Goal: Task Accomplishment & Management: Use online tool/utility

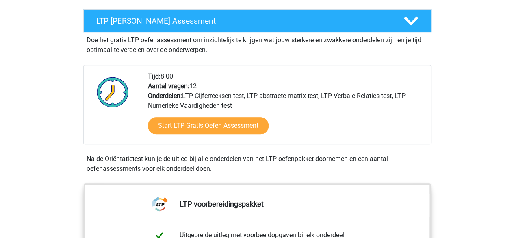
scroll to position [155, 0]
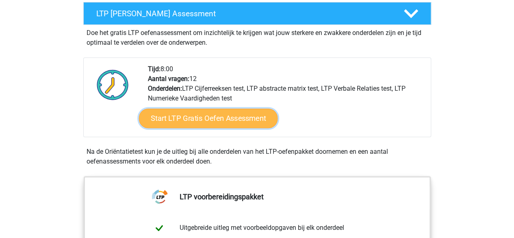
click at [219, 113] on link "Start LTP Gratis Oefen Assessment" at bounding box center [208, 118] width 139 height 20
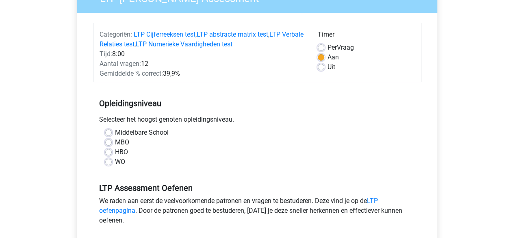
scroll to position [83, 0]
click at [115, 151] on label "HBO" at bounding box center [121, 152] width 13 height 10
click at [105, 151] on input "HBO" at bounding box center [108, 151] width 7 height 8
radio input "true"
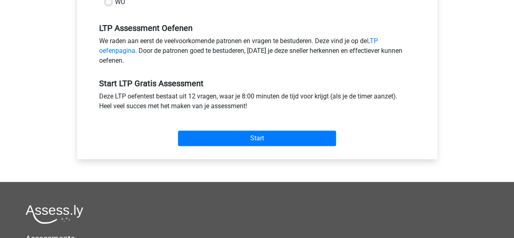
scroll to position [245, 0]
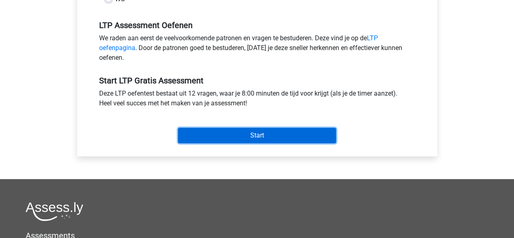
click at [230, 131] on input "Start" at bounding box center [257, 135] width 158 height 15
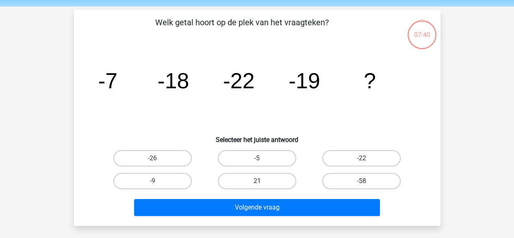
scroll to position [29, 0]
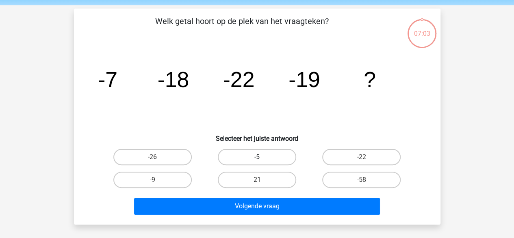
click at [246, 160] on label "-5" at bounding box center [257, 157] width 78 height 16
click at [257, 160] on input "-5" at bounding box center [259, 159] width 5 height 5
radio input "true"
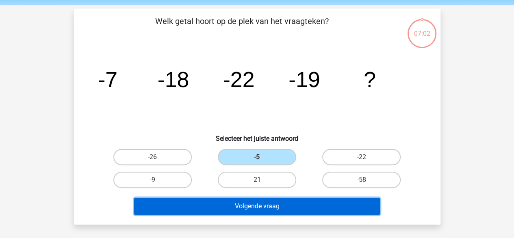
click at [233, 203] on button "Volgende vraag" at bounding box center [257, 205] width 246 height 17
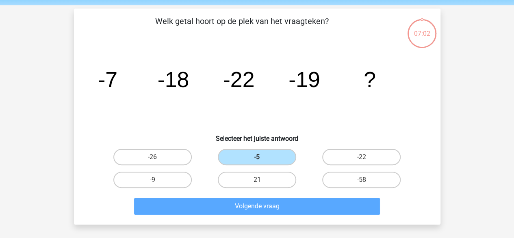
scroll to position [37, 0]
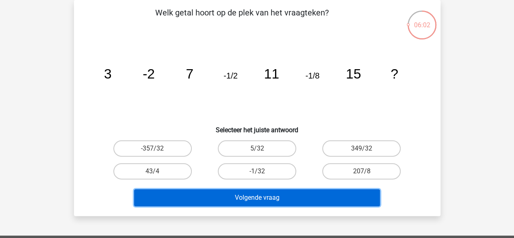
click at [242, 202] on button "Volgende vraag" at bounding box center [257, 197] width 246 height 17
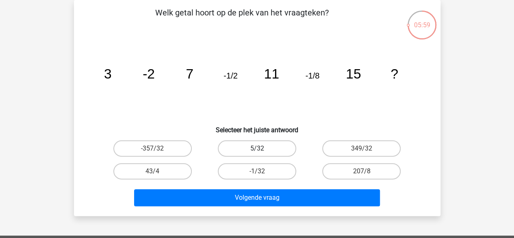
click at [248, 149] on label "5/32" at bounding box center [257, 148] width 78 height 16
click at [257, 149] on input "5/32" at bounding box center [259, 150] width 5 height 5
radio input "true"
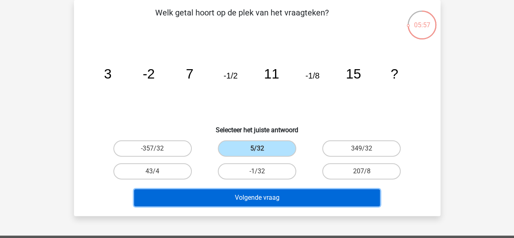
click at [236, 194] on button "Volgende vraag" at bounding box center [257, 197] width 246 height 17
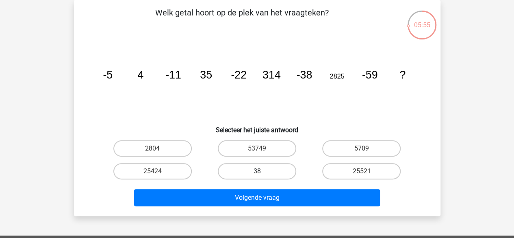
click at [241, 163] on label "38" at bounding box center [257, 171] width 78 height 16
click at [257, 171] on input "38" at bounding box center [259, 173] width 5 height 5
radio input "true"
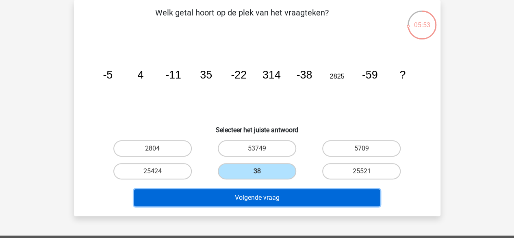
click at [235, 196] on button "Volgende vraag" at bounding box center [257, 197] width 246 height 17
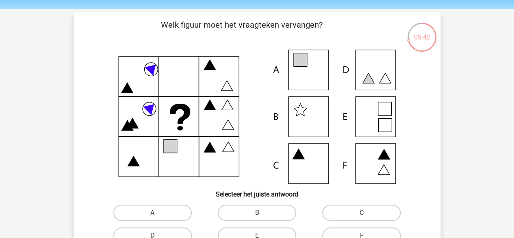
scroll to position [25, 0]
click at [149, 212] on label "A" at bounding box center [152, 213] width 78 height 16
click at [152, 213] on input "A" at bounding box center [154, 215] width 5 height 5
radio input "true"
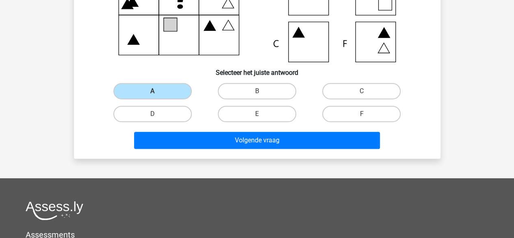
scroll to position [152, 0]
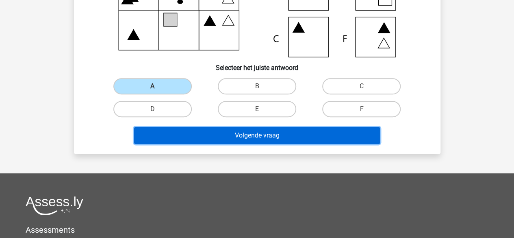
click at [249, 135] on button "Volgende vraag" at bounding box center [257, 135] width 246 height 17
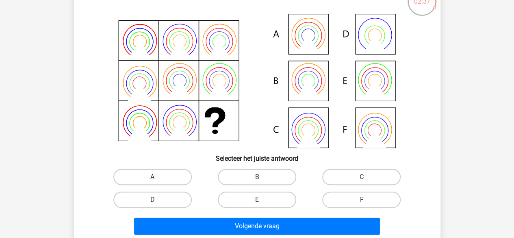
scroll to position [61, 0]
